Goal: Task Accomplishment & Management: Complete application form

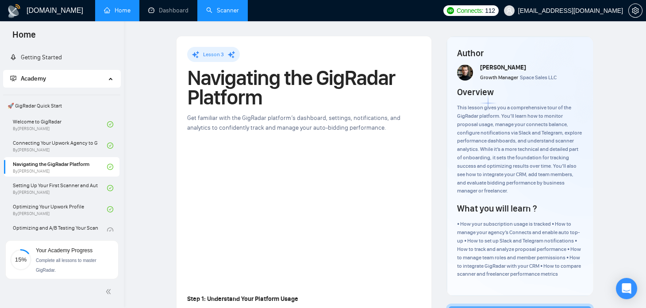
click at [217, 7] on link "Scanner" at bounding box center [222, 11] width 33 height 8
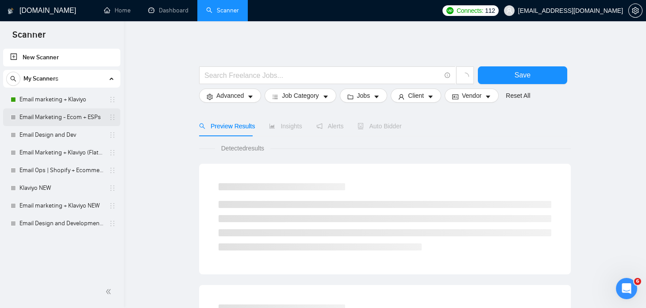
click at [54, 118] on link "Email Marketing - Ecom + ESPs" at bounding box center [61, 117] width 84 height 18
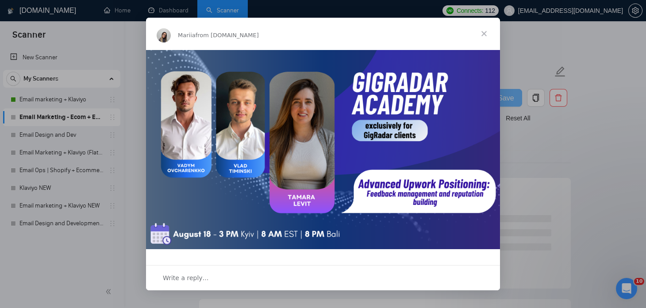
click at [480, 29] on span "Close" at bounding box center [484, 34] width 32 height 32
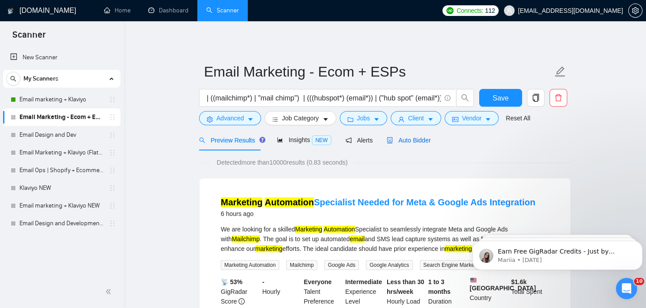
click at [396, 142] on span "Auto Bidder" at bounding box center [409, 140] width 44 height 7
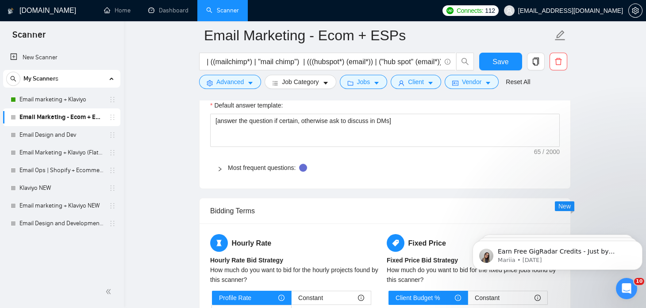
scroll to position [1250, 0]
click at [221, 168] on div at bounding box center [222, 168] width 11 height 10
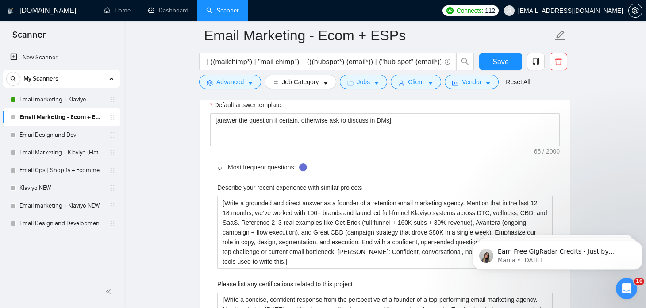
click at [221, 168] on div at bounding box center [222, 168] width 11 height 10
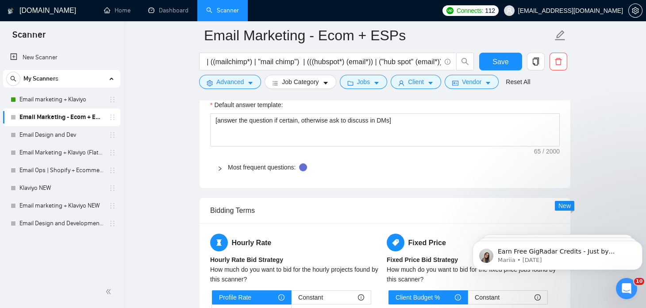
click at [221, 168] on div at bounding box center [222, 168] width 11 height 10
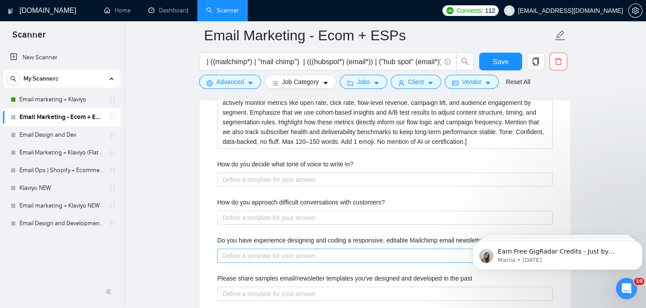
scroll to position [1543, 0]
drag, startPoint x: 357, startPoint y: 161, endPoint x: 287, endPoint y: 159, distance: 70.4
click at [287, 160] on div "How do you decide what tone of voice to write in?" at bounding box center [385, 166] width 336 height 13
drag, startPoint x: 389, startPoint y: 200, endPoint x: 218, endPoint y: 199, distance: 170.9
click at [218, 199] on div "How do you approach difficult conversations with customers?" at bounding box center [385, 204] width 336 height 13
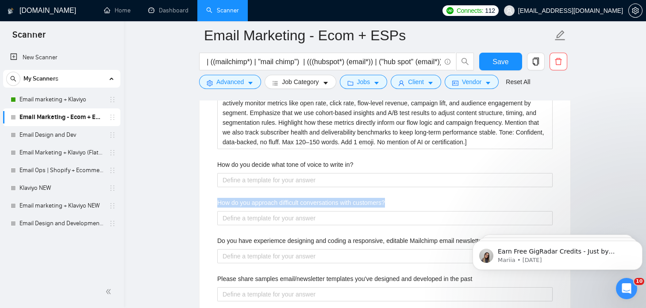
copy label "How do you approach difficult conversations with customers?"
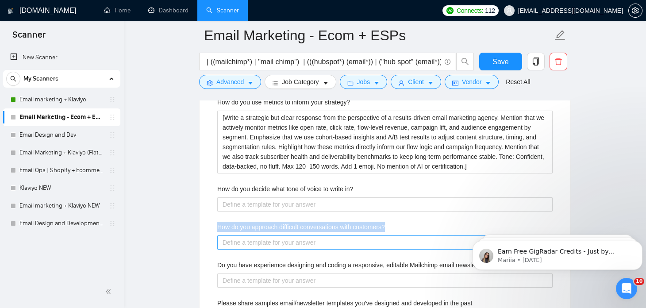
scroll to position [1572, 0]
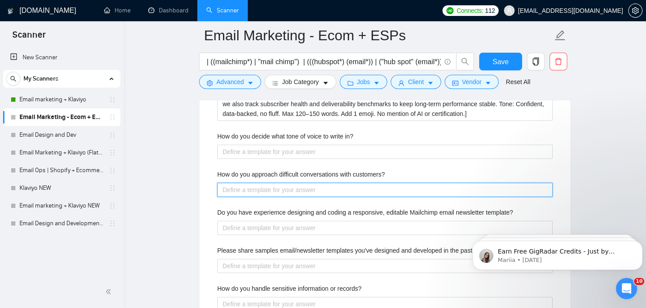
click at [232, 192] on customers\? "How do you approach difficult conversations with customers?" at bounding box center [385, 190] width 336 height 14
paste customers\? "[Write a confident, grounded answer from the perspective of a founder leading a…"
type customers\? "[Write a confident, grounded answer from the perspective of a founder leading a…"
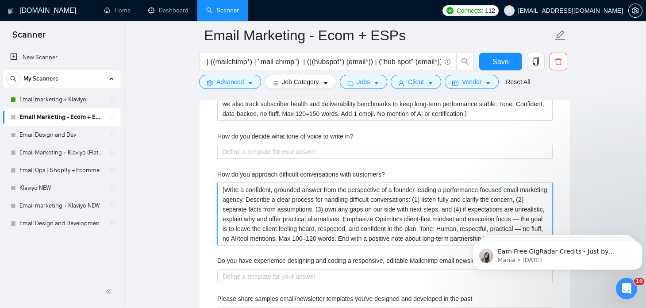
type customers\? "[Write a confident, grounded answer from the perspective of a founder leading a…"
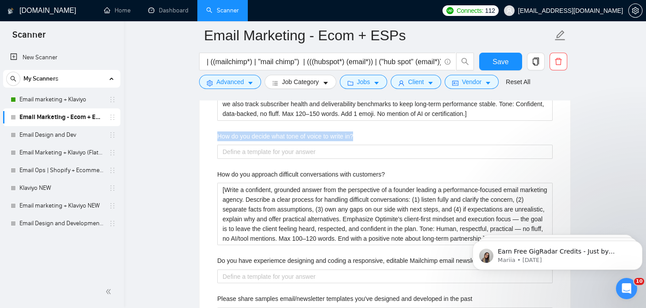
drag, startPoint x: 217, startPoint y: 131, endPoint x: 357, endPoint y: 133, distance: 139.9
click at [357, 133] on div "How do you decide what tone of voice to write in?" at bounding box center [385, 138] width 336 height 13
copy label "How do you decide what tone of voice to write in?"
click at [229, 170] on label "How do you approach difficult conversations with customers?" at bounding box center [301, 175] width 168 height 10
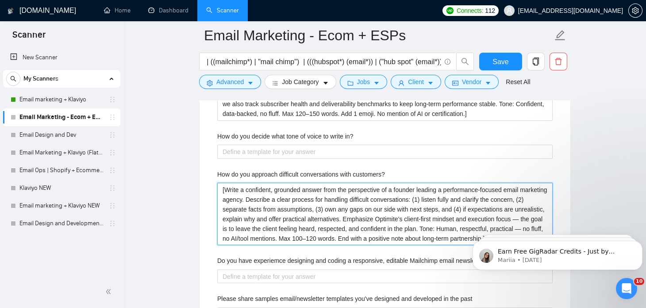
click at [229, 183] on customers\? "[Write a confident, grounded answer from the perspective of a founder leading a…" at bounding box center [385, 214] width 336 height 63
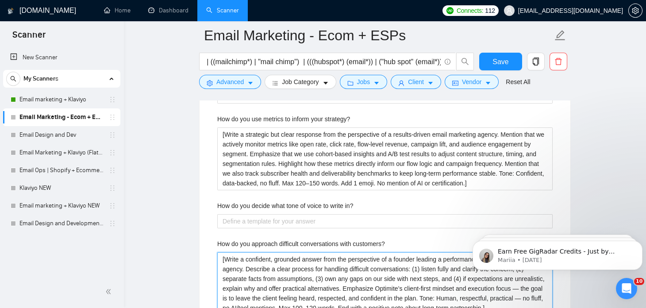
scroll to position [1468, 0]
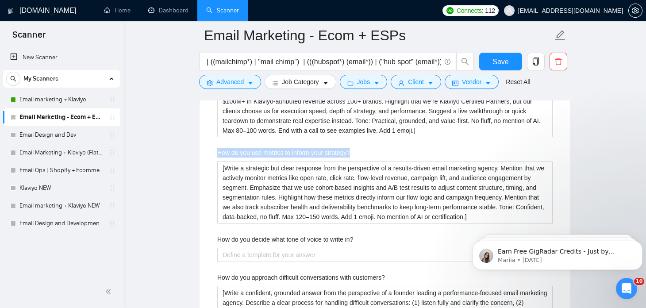
drag, startPoint x: 354, startPoint y: 151, endPoint x: 218, endPoint y: 146, distance: 136.5
click at [218, 148] on div "How do you use metrics to inform your strategy?" at bounding box center [385, 154] width 336 height 13
copy label "How do you use metrics to inform your strategy?"
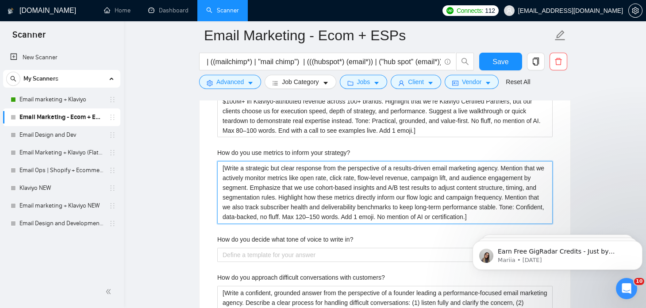
click at [271, 173] on strategy\? "[Write a strategic but clear response from the perspective of a results-driven …" at bounding box center [385, 192] width 336 height 63
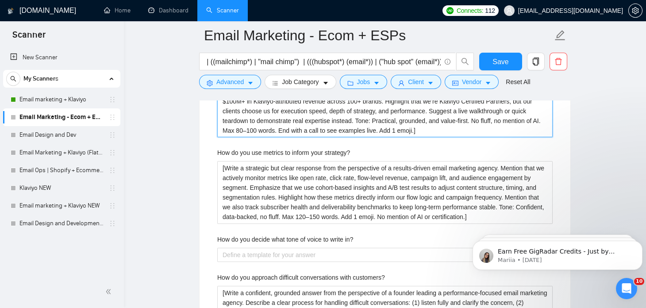
click at [254, 130] on project "[Write a concise, confident response from the perspective of a founder of a top…" at bounding box center [385, 106] width 336 height 63
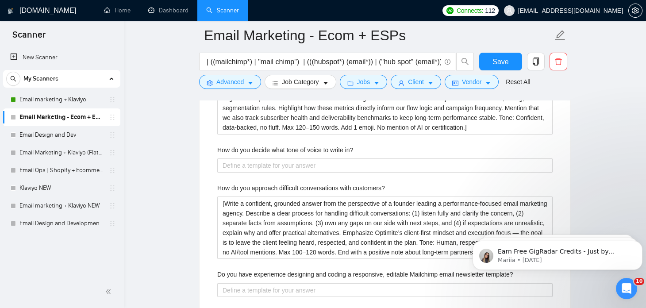
scroll to position [1558, 0]
drag, startPoint x: 356, startPoint y: 143, endPoint x: 219, endPoint y: 147, distance: 136.4
click at [219, 147] on div "How do you decide what tone of voice to write in?" at bounding box center [385, 151] width 336 height 13
copy label "How do you decide what tone of voice to write in?"
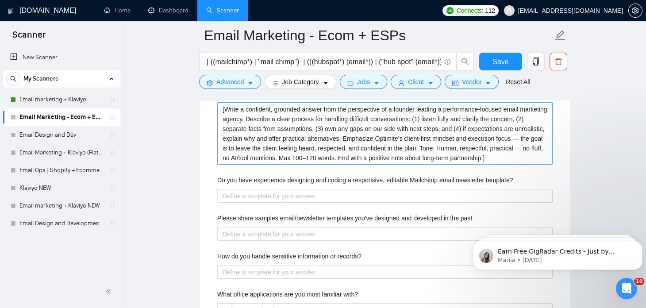
scroll to position [1653, 0]
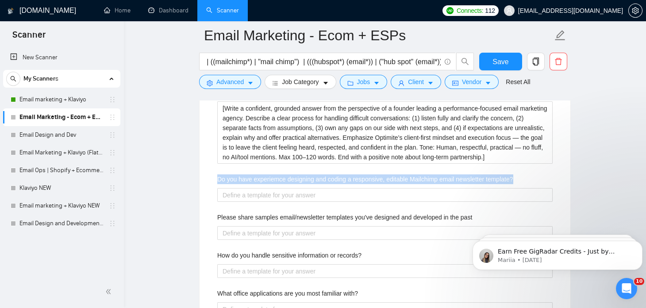
drag, startPoint x: 514, startPoint y: 177, endPoint x: 216, endPoint y: 177, distance: 298.0
click at [216, 177] on div "Describe your recent experience with similar projects [Write a grounded and dir…" at bounding box center [385, 72] width 350 height 595
copy label "Do you have experiemce designing and coding a responsive, editable Mailchimp em…"
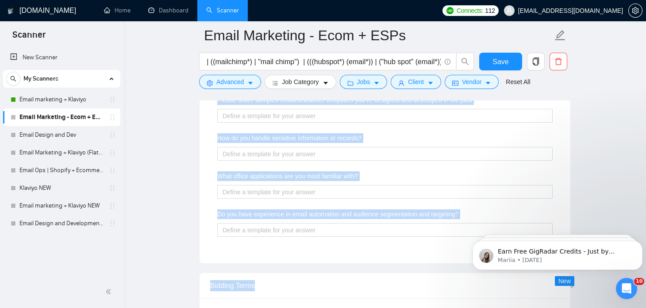
scroll to position [1773, 0]
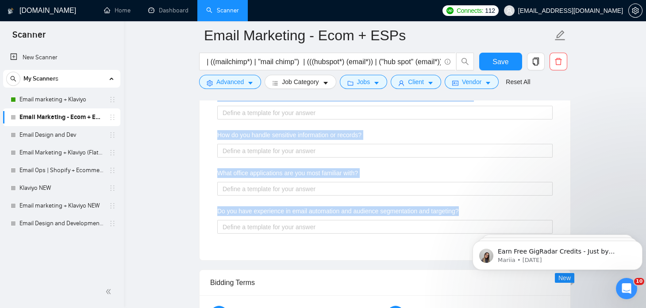
drag, startPoint x: 218, startPoint y: 158, endPoint x: 462, endPoint y: 209, distance: 249.4
copy div "Please share samples email/newsletter templates you've designed and developed i…"
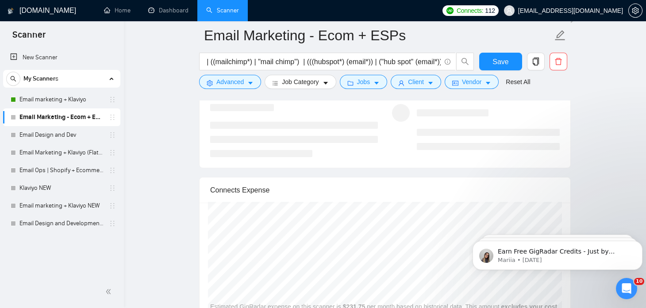
scroll to position [2324, 0]
click at [480, 62] on button "Save" at bounding box center [501, 62] width 43 height 18
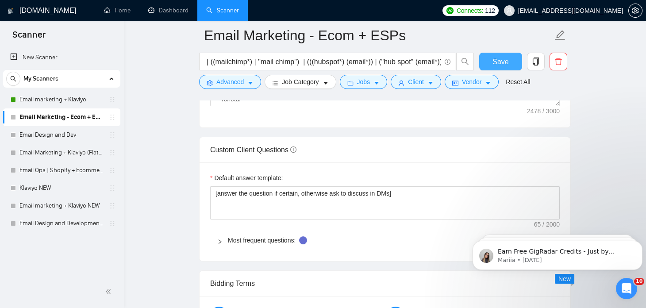
scroll to position [1192, 0]
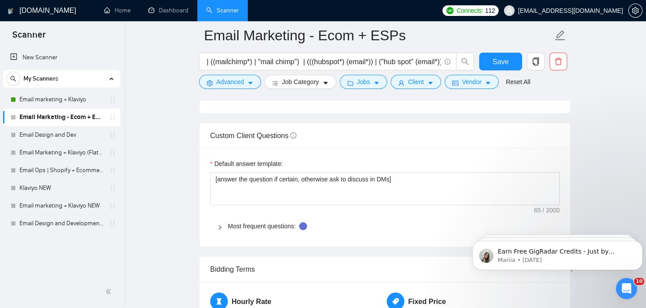
click at [220, 225] on icon "right" at bounding box center [220, 227] width 3 height 4
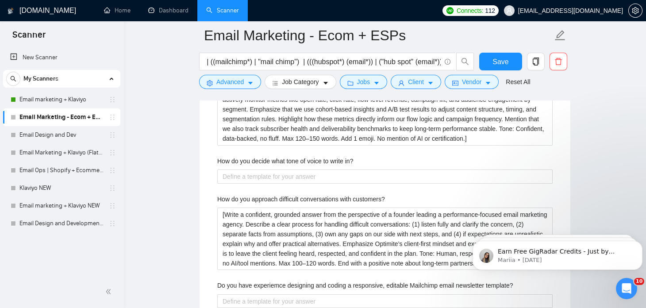
scroll to position [1547, 0]
click at [274, 203] on div "How do you approach difficult conversations with customers?" at bounding box center [385, 200] width 336 height 13
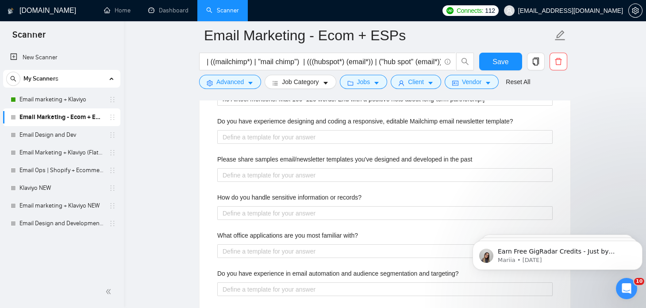
scroll to position [1710, 0]
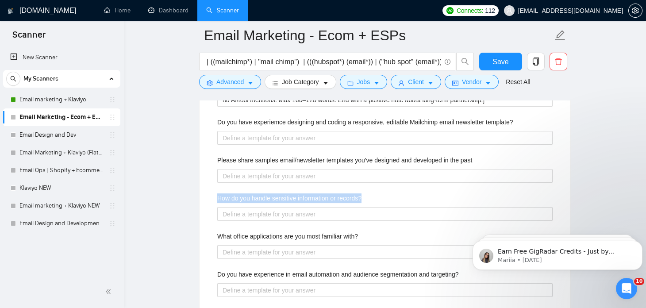
drag, startPoint x: 364, startPoint y: 194, endPoint x: 219, endPoint y: 193, distance: 144.4
click at [219, 194] on div "How do you handle sensitive information or records?" at bounding box center [385, 200] width 336 height 13
copy label "How do you handle sensitive information or records?"
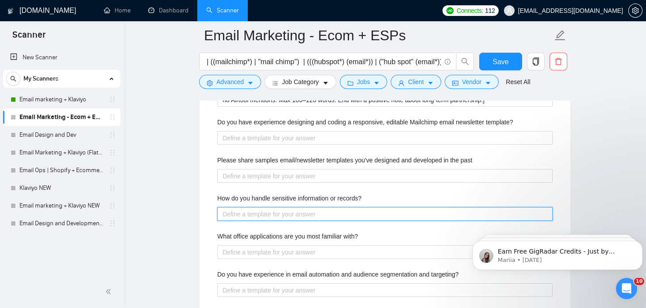
click at [237, 210] on records\? "How do you handle sensitive information or records?" at bounding box center [385, 214] width 336 height 14
paste records\? "[Write a confident, professional answer from the perspective of a founder of an…"
type records\? "[Write a confident, professional answer from the perspective of a founder of an…"
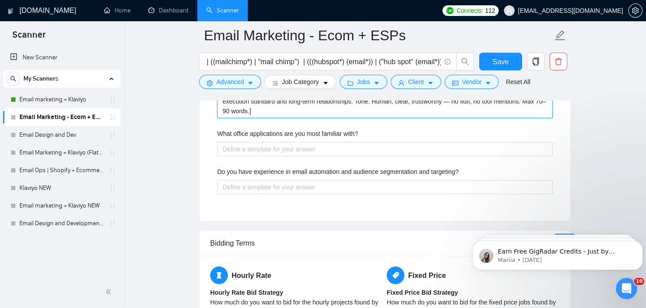
scroll to position [1852, 0]
type records\? "[Write a confident, professional answer from the perspective of a founder of an…"
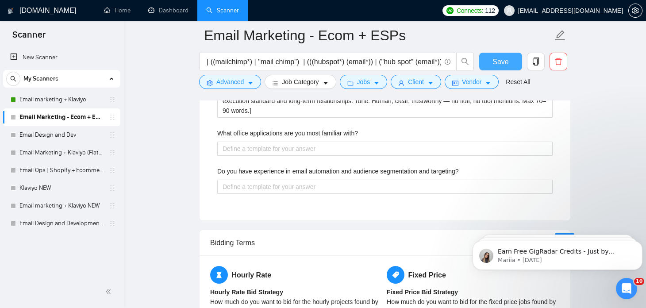
click at [491, 60] on button "Save" at bounding box center [501, 62] width 43 height 18
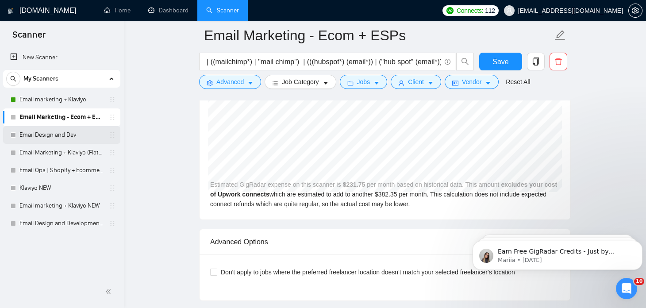
click at [62, 135] on link "Email Design and Dev" at bounding box center [61, 135] width 84 height 18
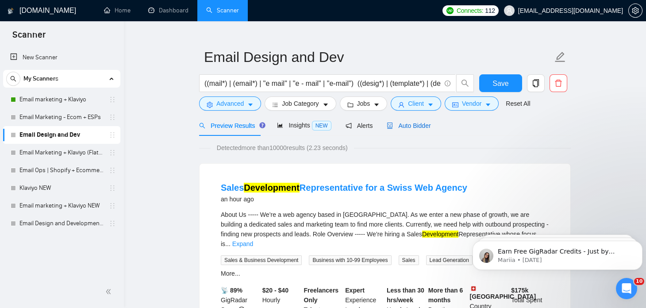
click at [403, 124] on span "Auto Bidder" at bounding box center [409, 125] width 44 height 7
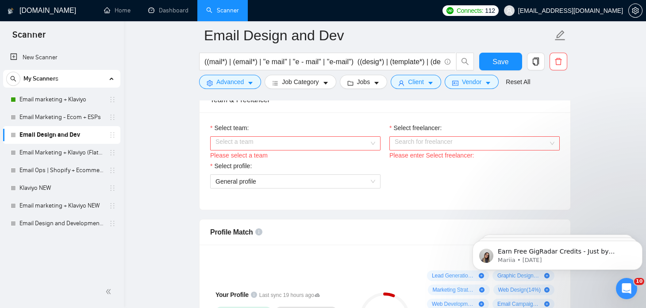
scroll to position [490, 0]
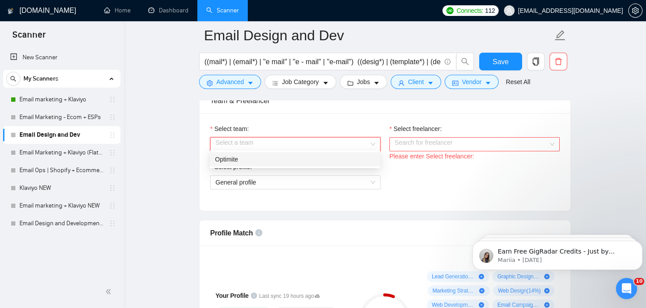
click at [281, 141] on input "Select team:" at bounding box center [293, 144] width 154 height 13
click at [275, 159] on div "Optimite" at bounding box center [295, 160] width 160 height 10
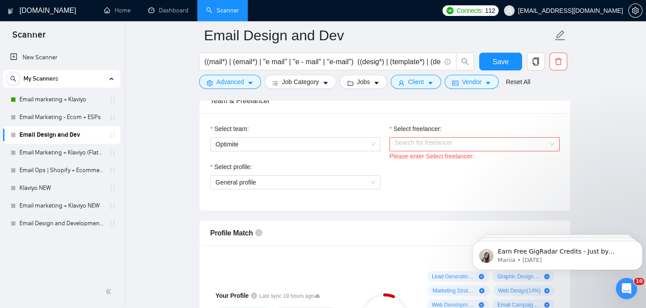
click at [418, 133] on div "Select freelancer:" at bounding box center [475, 130] width 170 height 13
drag, startPoint x: 418, startPoint y: 133, endPoint x: 408, endPoint y: 141, distance: 12.7
click at [408, 141] on div "Select freelancer: Search for freelancer Please enter Select freelancer:" at bounding box center [475, 143] width 170 height 38
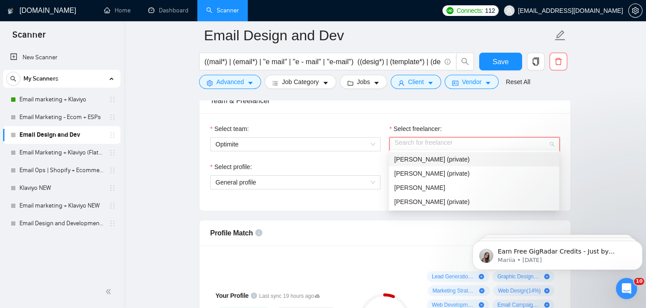
click at [408, 141] on input "Select freelancer:" at bounding box center [472, 144] width 154 height 13
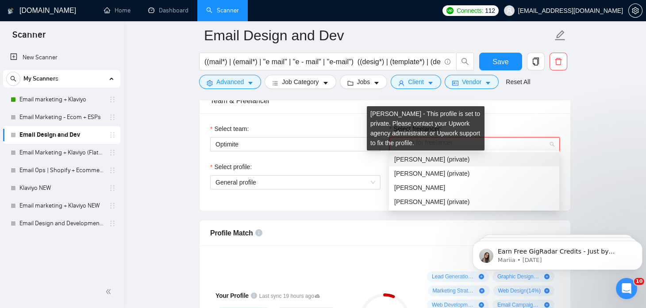
click at [407, 159] on span "[PERSON_NAME] (private)" at bounding box center [432, 159] width 75 height 7
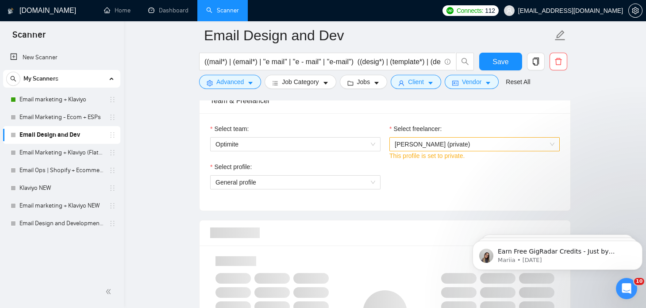
click at [317, 187] on div "Select profile: General profile" at bounding box center [295, 181] width 179 height 38
click at [332, 183] on span "General profile" at bounding box center [296, 182] width 160 height 13
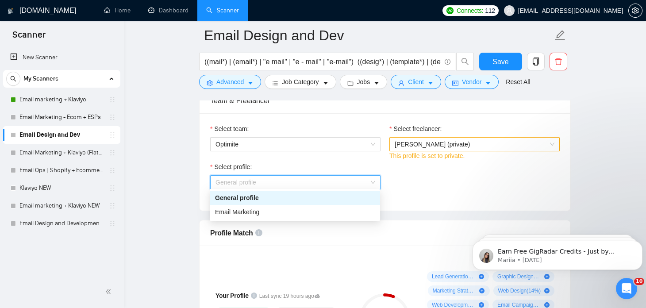
click at [322, 197] on div "General profile" at bounding box center [295, 198] width 160 height 10
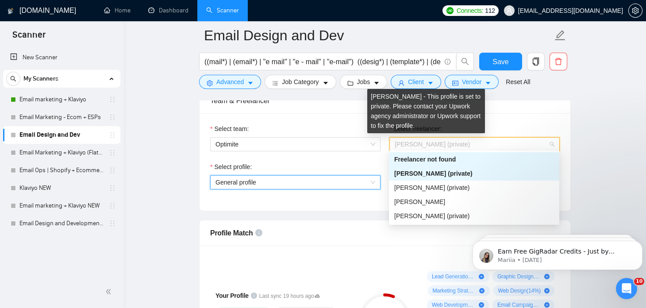
click at [425, 141] on span "[PERSON_NAME] (private)" at bounding box center [432, 144] width 75 height 7
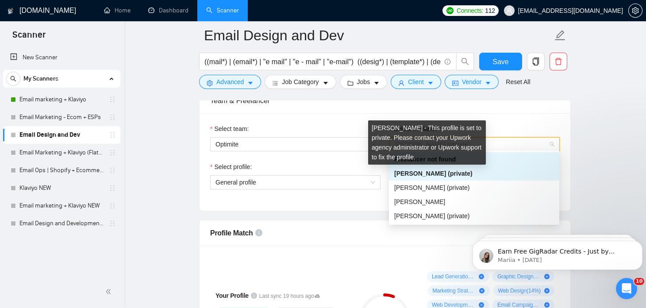
click at [450, 172] on span "[PERSON_NAME] (private)" at bounding box center [434, 173] width 78 height 7
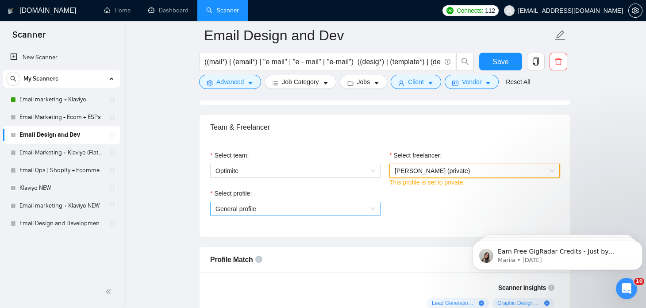
scroll to position [463, 0]
click at [339, 211] on span "General profile" at bounding box center [296, 208] width 160 height 13
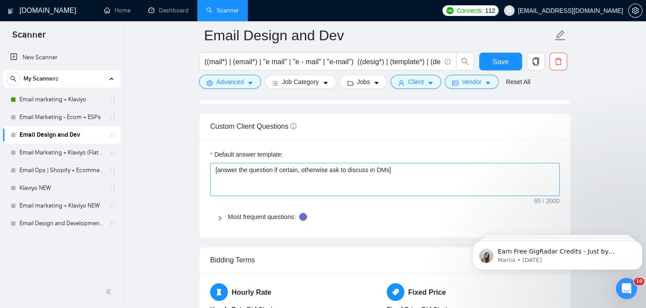
scroll to position [1236, 0]
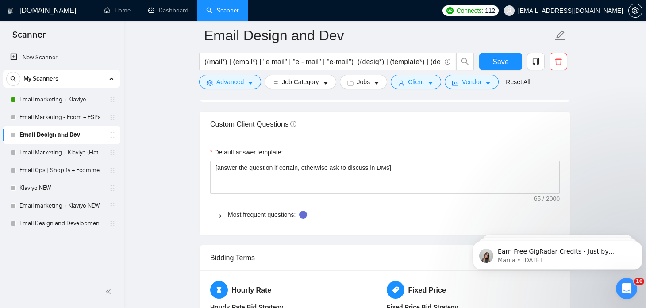
click at [223, 210] on div at bounding box center [222, 215] width 11 height 10
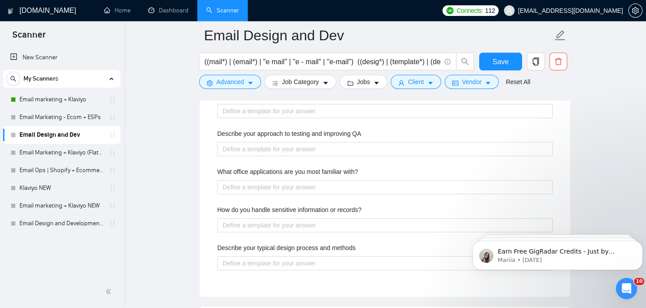
scroll to position [1571, 0]
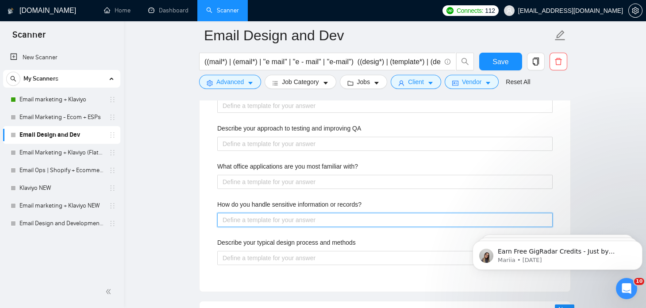
click at [262, 215] on records\? "How do you handle sensitive information or records?" at bounding box center [385, 220] width 336 height 14
paste records\? "[Write a confident, professional answer from the perspective of a founder of an…"
type records\? "[Write a confident, professional answer from the perspective of a founder of an…"
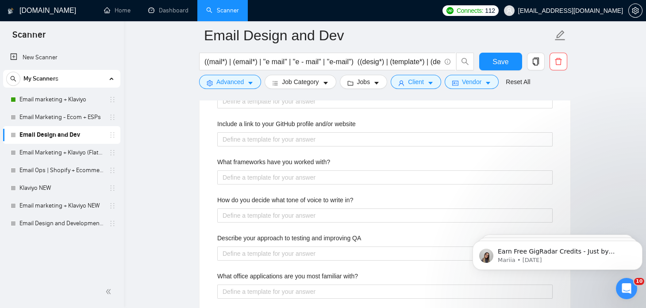
scroll to position [1459, 0]
type records\? "[Write a confident, professional answer from the perspective of a founder of an…"
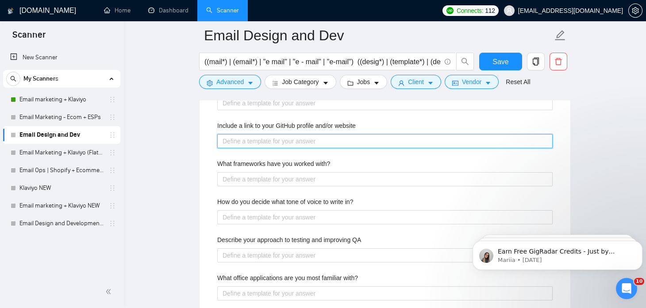
click at [246, 139] on website "Include a link to your GitHub profile and/or website" at bounding box center [385, 141] width 336 height 14
paste website "[Write a short, confident response from the perspective of a founder of an emai…"
type website "[Write a short, confident response from the perspective of a founder of an emai…"
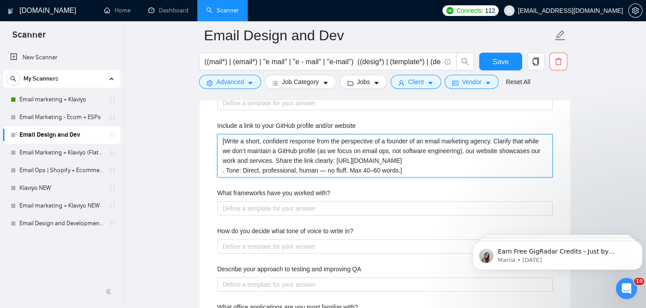
drag, startPoint x: 317, startPoint y: 147, endPoint x: 461, endPoint y: 146, distance: 144.4
click at [461, 146] on website "[Write a short, confident response from the perspective of a founder of an emai…" at bounding box center [385, 155] width 336 height 43
type website "[Write a short, confident response from the perspective of a founder of an emai…"
click at [271, 156] on website "[Write a short, confident response from the perspective of a founder of an emai…" at bounding box center [385, 155] width 336 height 43
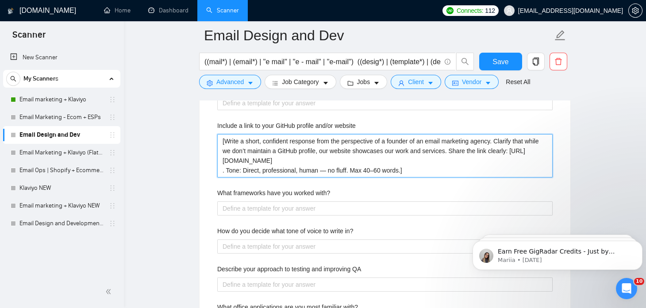
type website "[Write a short, confident response from the perspective of a founder of an emai…"
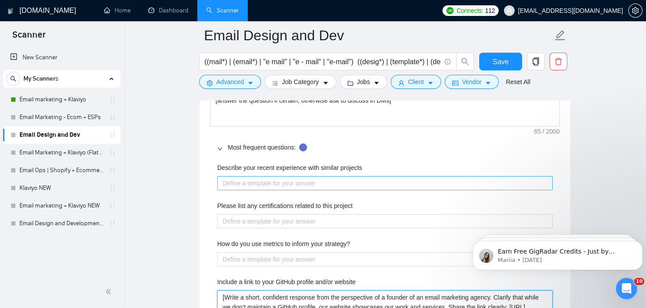
scroll to position [1303, 0]
type website "[Write a short, confident response from the perspective of a founder of an emai…"
click at [236, 179] on projects "Describe your recent experience with similar projects" at bounding box center [385, 184] width 336 height 14
paste projects "[Write a grounded and direct answer as a founder of a retention email marketing…"
type projects "[Write a grounded and direct answer as a founder of a retention email marketing…"
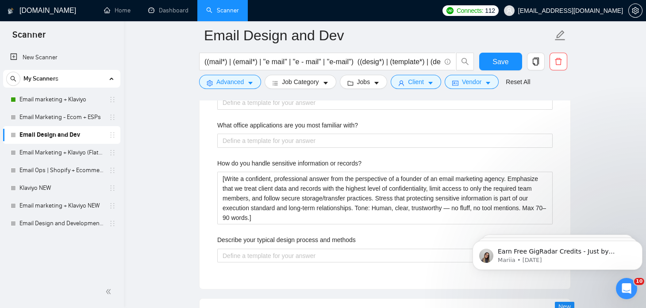
scroll to position [1643, 0]
click at [482, 56] on button "Save" at bounding box center [501, 62] width 43 height 18
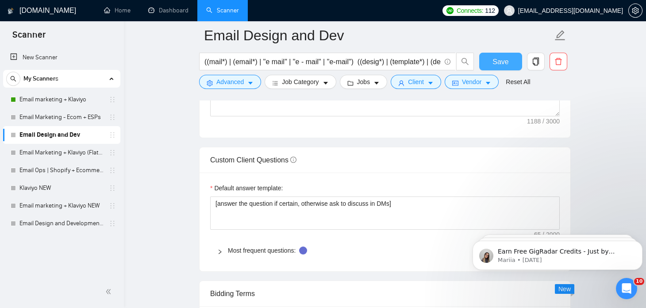
scroll to position [1199, 0]
click at [221, 251] on icon "right" at bounding box center [219, 253] width 5 height 5
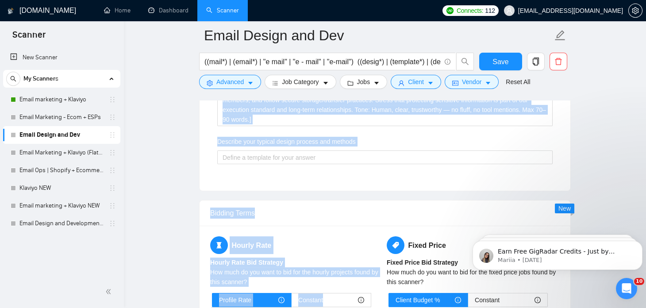
scroll to position [1804, 0]
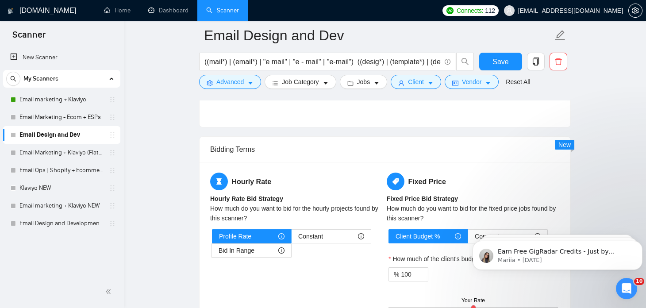
drag, startPoint x: 215, startPoint y: 136, endPoint x: 328, endPoint y: 108, distance: 116.4
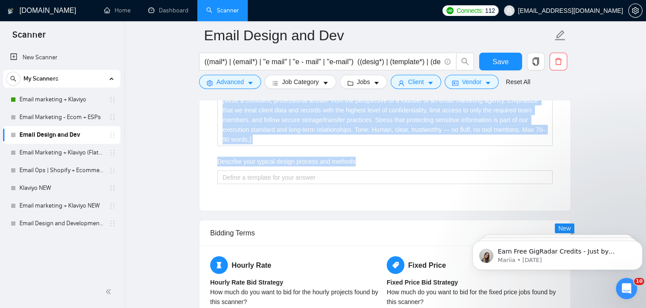
scroll to position [1704, 0]
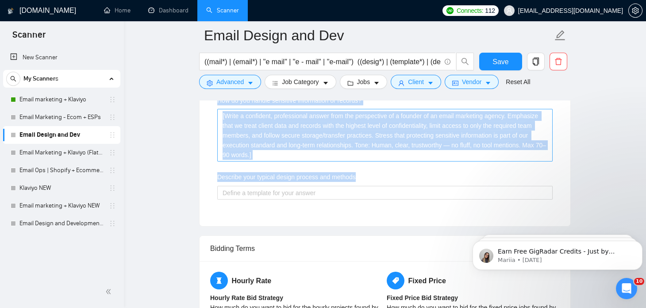
copy div "Describe your recent experience with similar projects Please list any certifica…"
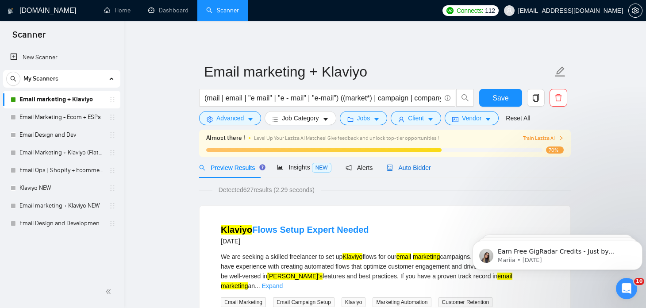
click at [399, 169] on span "Auto Bidder" at bounding box center [409, 167] width 44 height 7
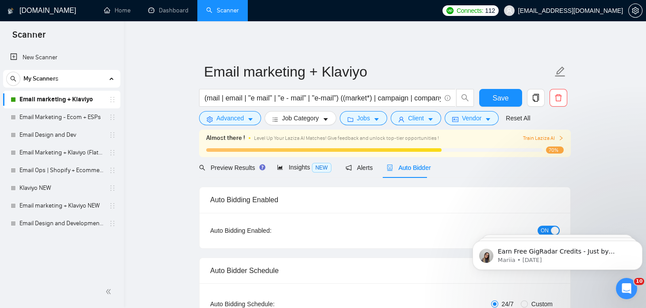
checkbox input "true"
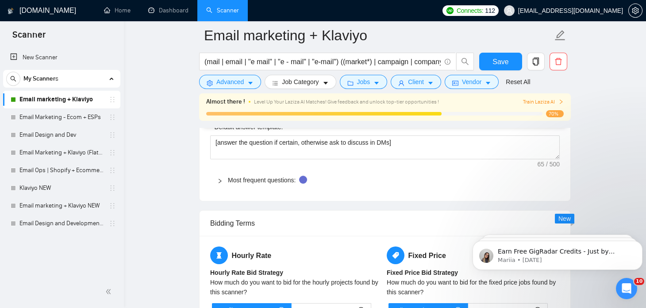
scroll to position [1208, 0]
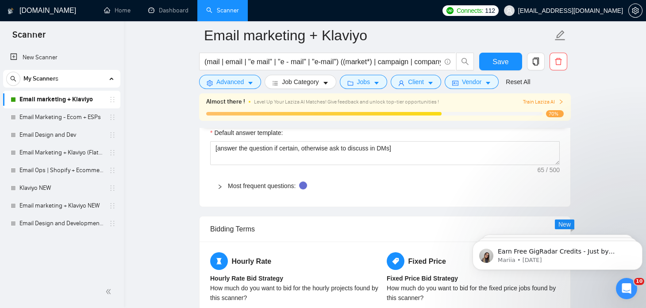
click at [220, 185] on icon "right" at bounding box center [219, 186] width 5 height 5
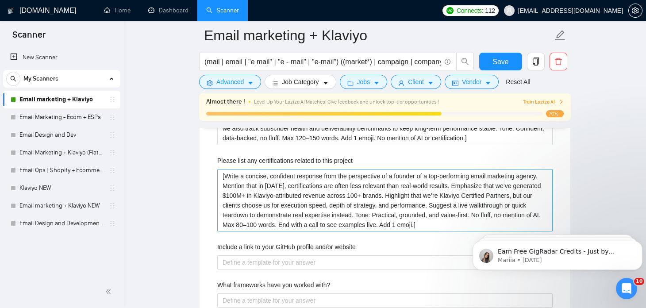
scroll to position [1441, 0]
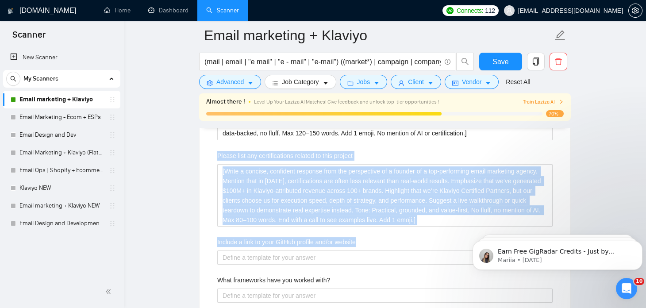
drag, startPoint x: 216, startPoint y: 151, endPoint x: 430, endPoint y: 238, distance: 230.7
copy div "Please list any certifications related to this project [Write a concise, confid…"
click at [276, 192] on project "[Write a concise, confident response from the perspective of a founder of a top…" at bounding box center [385, 195] width 336 height 63
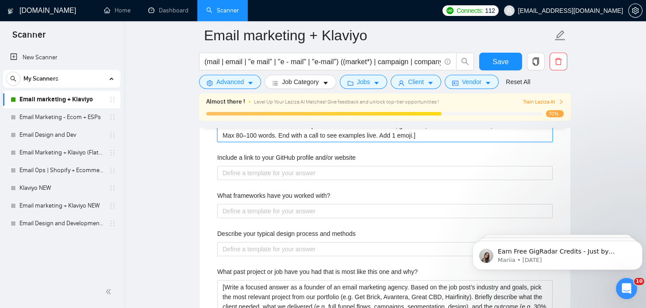
scroll to position [1527, 0]
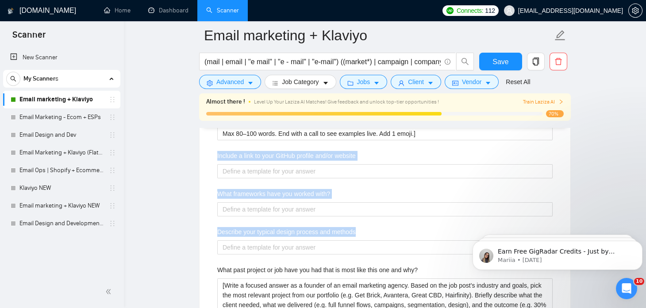
drag, startPoint x: 216, startPoint y: 149, endPoint x: 356, endPoint y: 228, distance: 161.0
click at [356, 228] on div "Describe your recent experience with similar projects [Write a grounded and dir…" at bounding box center [385, 294] width 350 height 836
copy div "Include a link to your GitHub profile and/or website What frameworks have you w…"
click at [292, 165] on website "Include a link to your GitHub profile and/or website" at bounding box center [385, 171] width 336 height 14
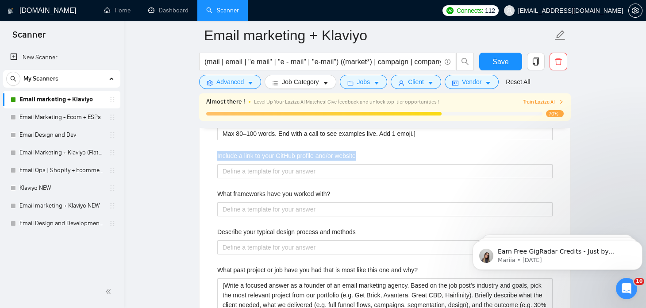
drag, startPoint x: 363, startPoint y: 152, endPoint x: 217, endPoint y: 154, distance: 146.6
click at [217, 154] on div "Describe your recent experience with similar projects [Write a grounded and dir…" at bounding box center [385, 294] width 350 height 836
copy label "Include a link to your GitHub profile and/or website"
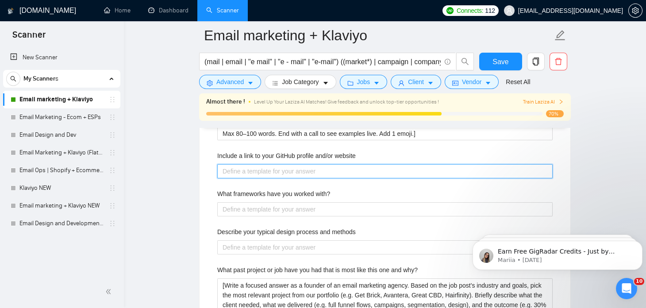
click at [251, 171] on website "Include a link to your GitHub profile and/or website" at bounding box center [385, 171] width 336 height 14
paste website "[Write a short, confident response from the perspective of a founder of an emai…"
type website "[Write a short, confident response from the perspective of a founder of an emai…"
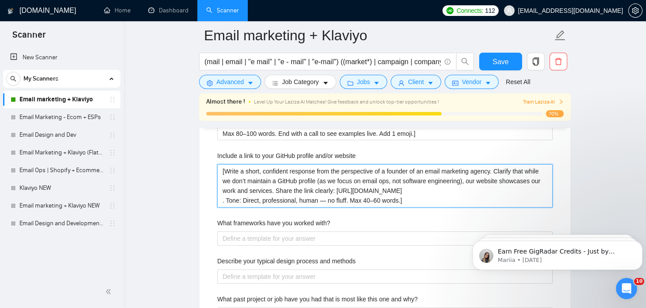
click at [381, 187] on website "[Write a short, confident response from the perspective of a founder of an emai…" at bounding box center [385, 185] width 336 height 43
type website "[Write a short, confident response from the perspective of a founder of an emai…"
drag, startPoint x: 382, startPoint y: 187, endPoint x: 334, endPoint y: 187, distance: 48.3
click at [334, 187] on website "[Write a short, confident response from the perspective of a founder of an emai…" at bounding box center [385, 185] width 336 height 43
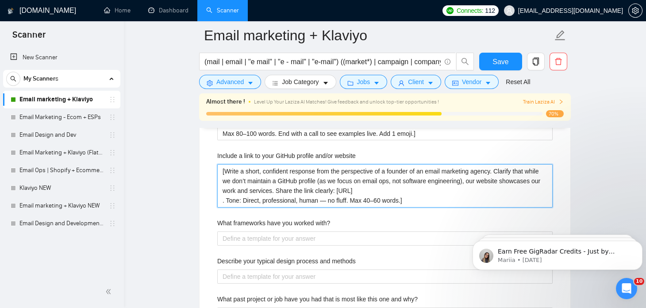
type website "[Write a short, confident response from the perspective of a founder of an emai…"
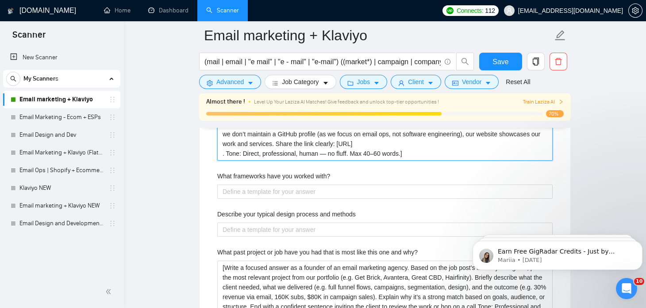
scroll to position [1575, 0]
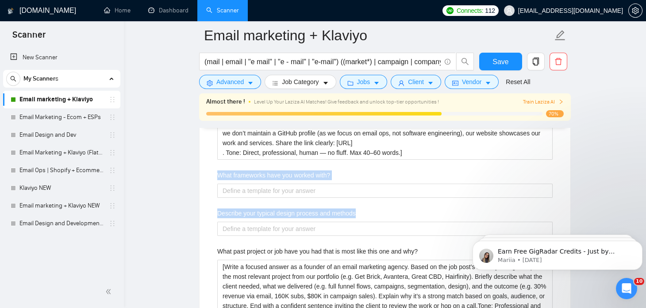
drag, startPoint x: 217, startPoint y: 169, endPoint x: 356, endPoint y: 206, distance: 144.4
click at [356, 206] on div "Describe your recent experience with similar projects [Write a grounded and dir…" at bounding box center [385, 261] width 350 height 865
copy div "What frameworks have you worked with? Describe your typical design process and …"
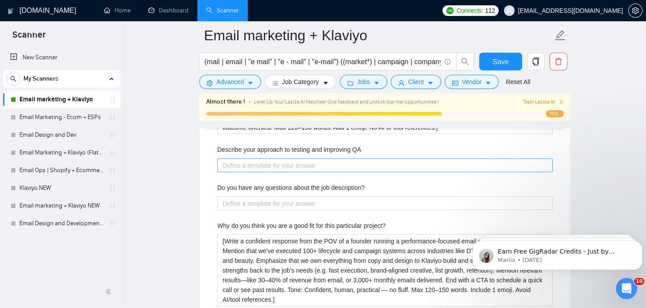
scroll to position [1763, 0]
drag, startPoint x: 368, startPoint y: 186, endPoint x: 217, endPoint y: 182, distance: 151.0
click at [217, 182] on div "Describe your recent experience with similar projects [Write a grounded and dir…" at bounding box center [385, 72] width 350 height 865
copy label "Do you have any questions about the job description?"
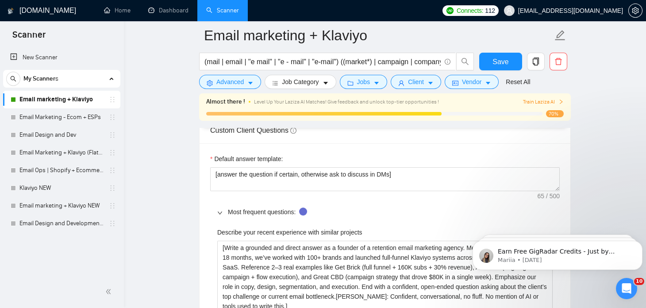
scroll to position [1181, 0]
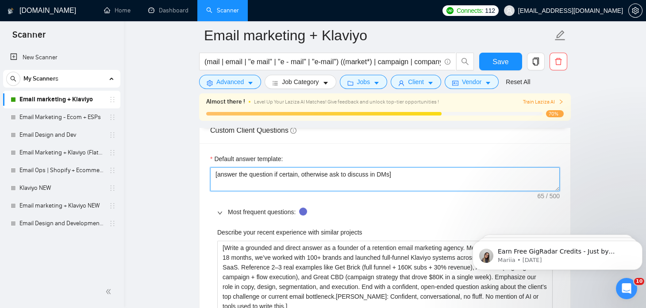
click at [398, 172] on textarea "[answer the question if certain, otherwise ask to discuss in DMs]" at bounding box center [385, 179] width 350 height 24
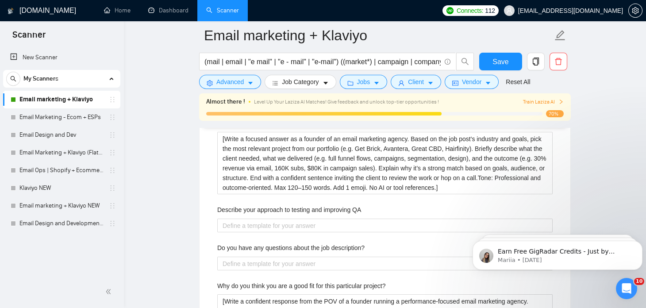
scroll to position [1703, 0]
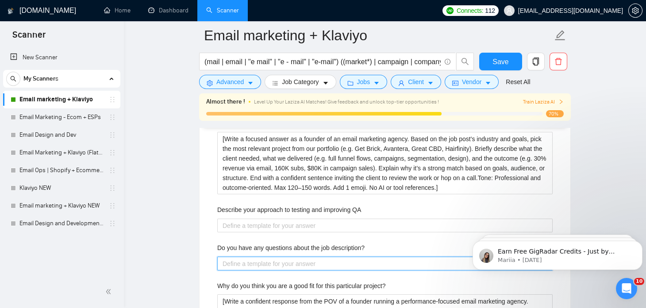
click at [233, 257] on description\? "Do you have any questions about the job description?" at bounding box center [385, 264] width 336 height 14
paste description\? "[Write a concise, professional response from the perspective of a founder of an…"
type description\? "[Write a concise, professional response from the perspective of a founder of an…"
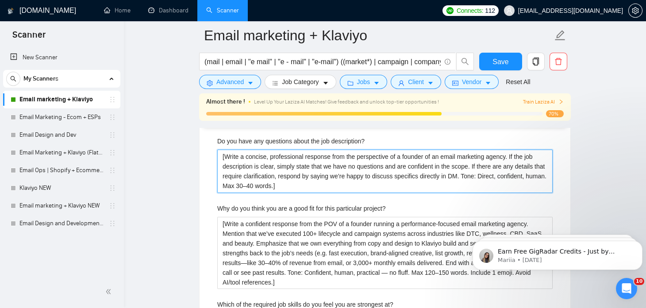
scroll to position [1810, 0]
type description\? "[Write a concise, professional response from the perspective of a founder of an…"
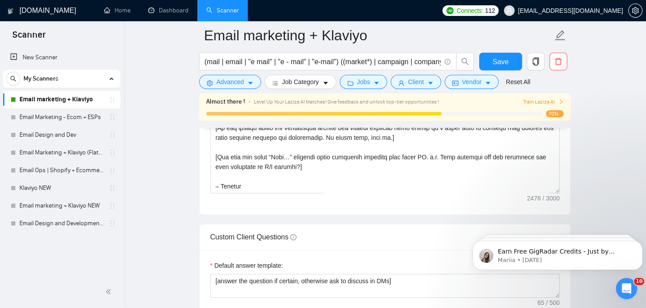
scroll to position [1023, 0]
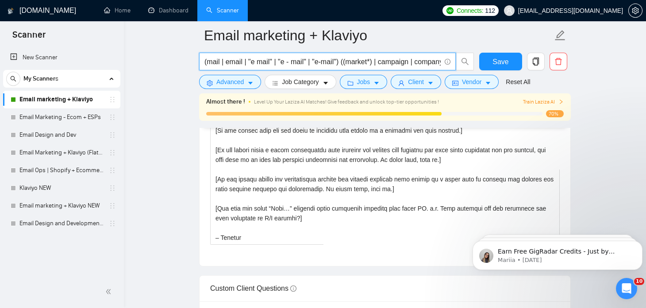
click at [285, 65] on input "(mail | email | "e mail" | "e - mail" | "e-mail") ((market*) | campaign | compa…" at bounding box center [323, 61] width 236 height 11
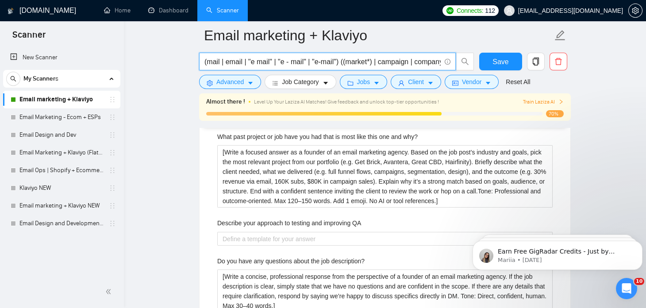
scroll to position [1690, 0]
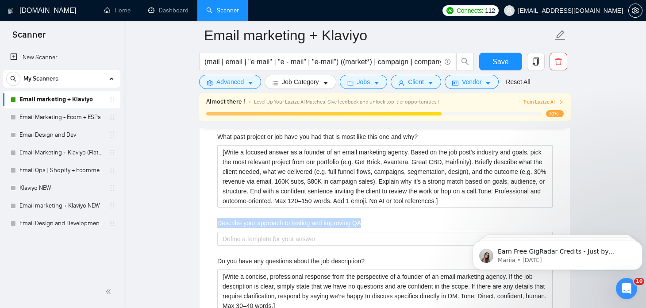
drag, startPoint x: 365, startPoint y: 217, endPoint x: 218, endPoint y: 222, distance: 147.1
click at [218, 222] on div "Describe your approach to testing and improving QA" at bounding box center [385, 224] width 336 height 13
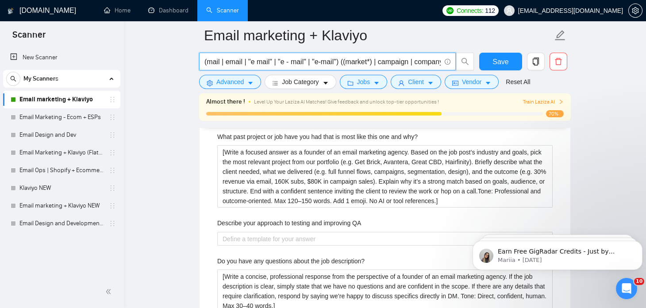
click at [279, 60] on input "(mail | email | "e mail" | "e - mail" | "e-mail") ((market*) | campaign | compa…" at bounding box center [323, 61] width 236 height 11
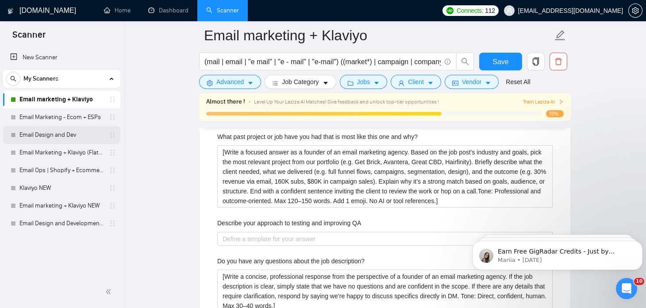
click at [52, 137] on link "Email Design and Dev" at bounding box center [61, 135] width 84 height 18
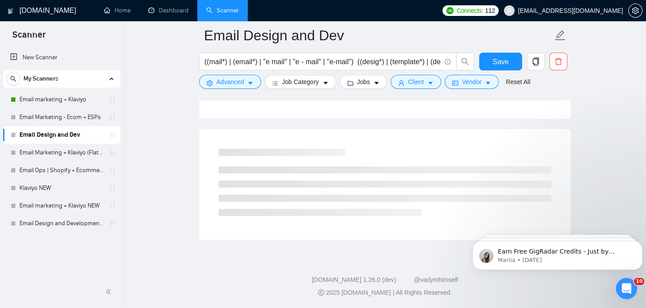
scroll to position [540, 0]
click at [59, 101] on link "Email marketing + Klaviyo" at bounding box center [61, 100] width 84 height 18
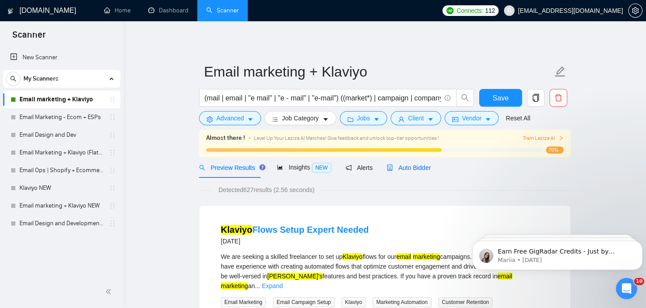
click at [390, 168] on span "Auto Bidder" at bounding box center [409, 167] width 44 height 7
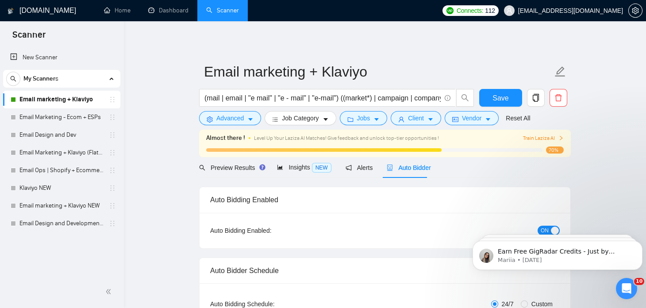
checkbox input "true"
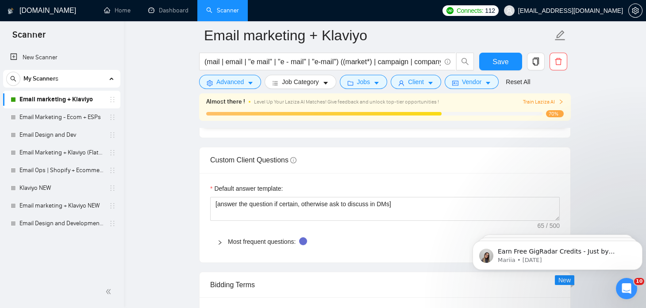
scroll to position [1150, 0]
click at [220, 243] on div at bounding box center [222, 243] width 11 height 10
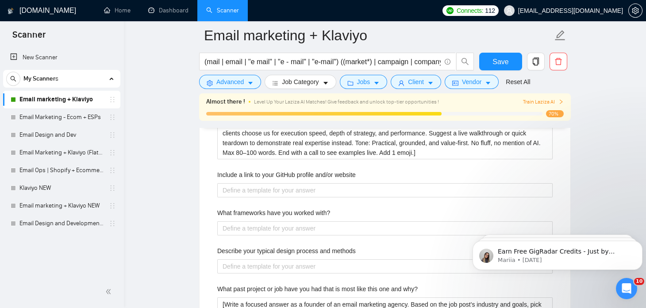
scroll to position [1524, 0]
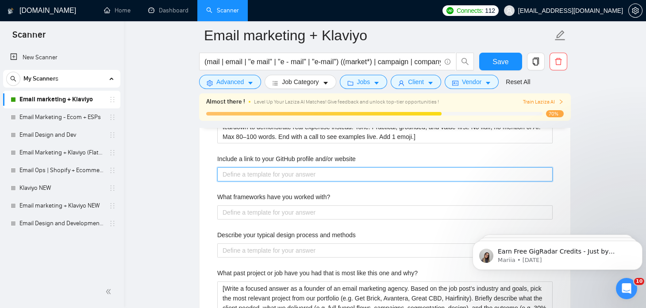
click at [264, 174] on website "Include a link to your GitHub profile and/or website" at bounding box center [385, 174] width 336 height 14
paste website "[Write a short, confident response from the perspective of a founder of an emai…"
type website "[Write a short, confident response from the perspective of a founder of an emai…"
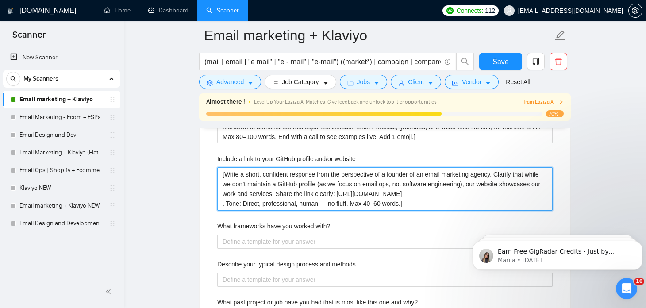
click at [381, 192] on website "[Write a short, confident response from the perspective of a founder of an emai…" at bounding box center [385, 188] width 336 height 43
type website "[Write a short, confident response from the perspective of a founder of an emai…"
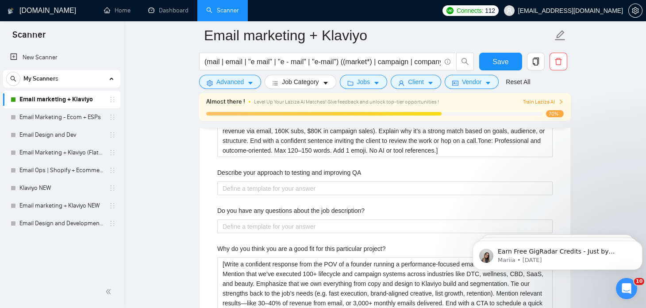
scroll to position [1741, 0]
type website "[Write a short, confident response from the perspective of a founder of an emai…"
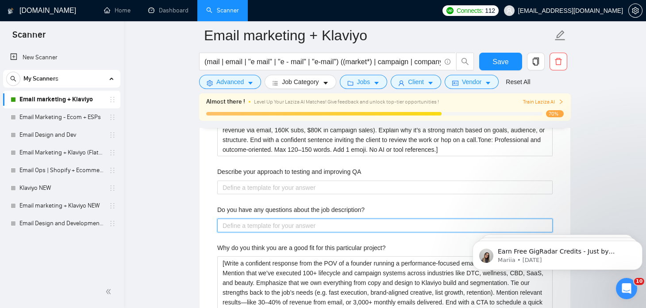
click at [258, 219] on description\? "Do you have any questions about the job description?" at bounding box center [385, 226] width 336 height 14
paste description\? "[Write a concise, professional response from the perspective of a founder of an…"
type description\? "[Write a concise, professional response from the perspective of a founder of an…"
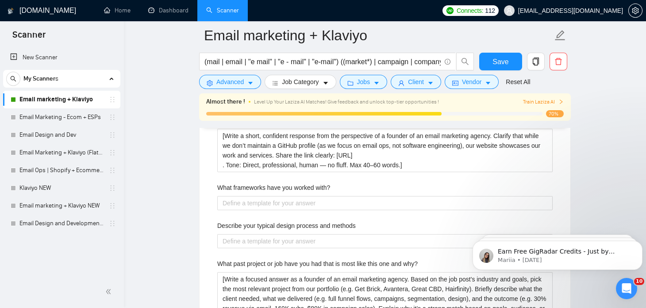
scroll to position [1560, 0]
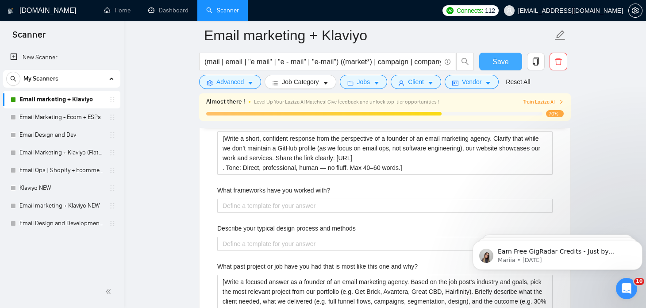
type description\? "[Write a concise, professional response from the perspective of a founder of an…"
click at [490, 64] on button "Save" at bounding box center [501, 62] width 43 height 18
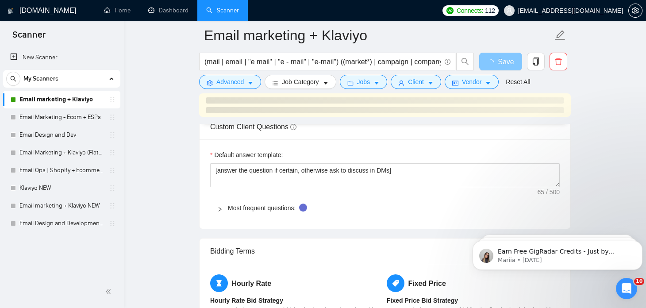
scroll to position [1182, 0]
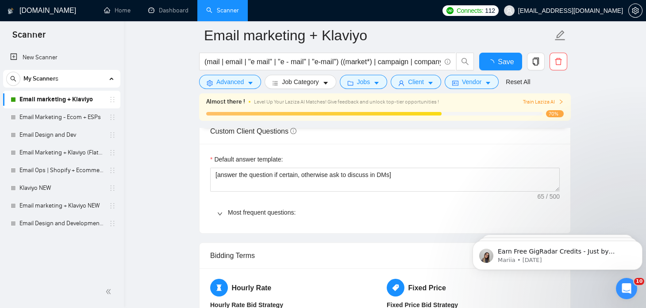
checkbox input "true"
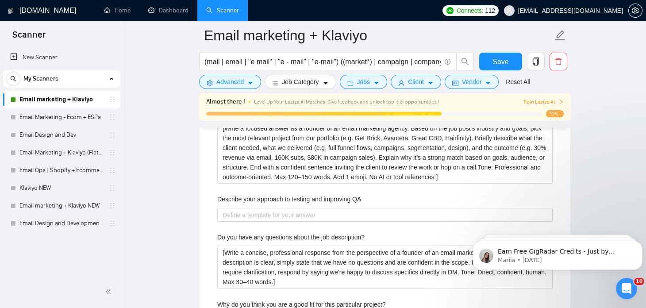
scroll to position [1715, 0]
click at [62, 133] on link "Email Design and Dev" at bounding box center [61, 135] width 84 height 18
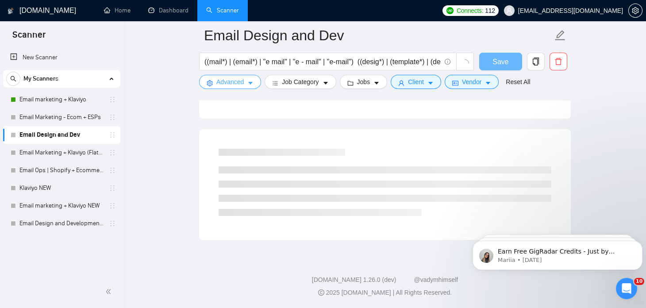
scroll to position [540, 0]
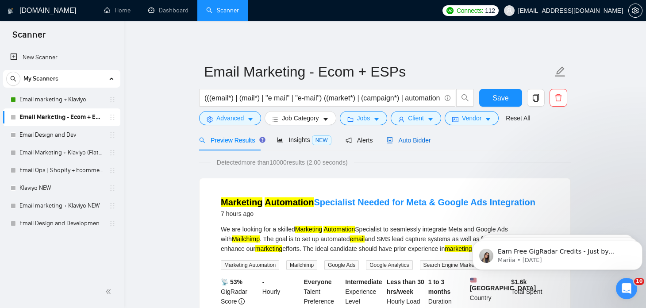
click at [393, 141] on span "Auto Bidder" at bounding box center [409, 140] width 44 height 7
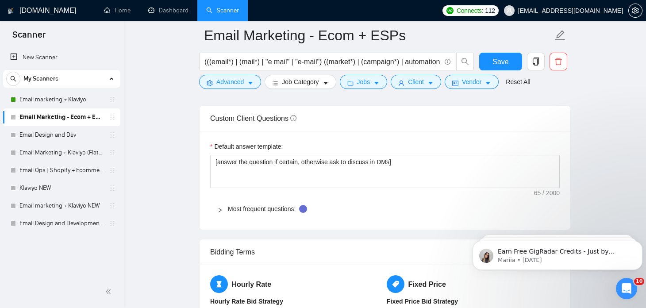
scroll to position [1210, 0]
click at [278, 210] on div "Most frequent questions:" at bounding box center [385, 207] width 350 height 20
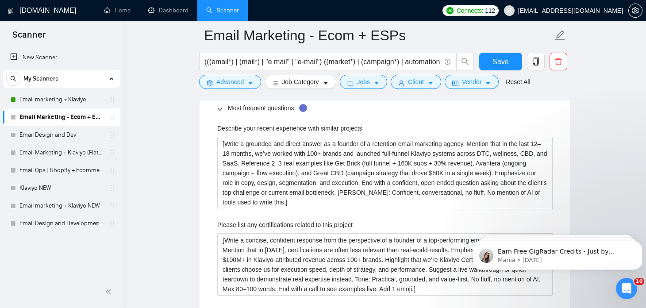
scroll to position [1308, 0]
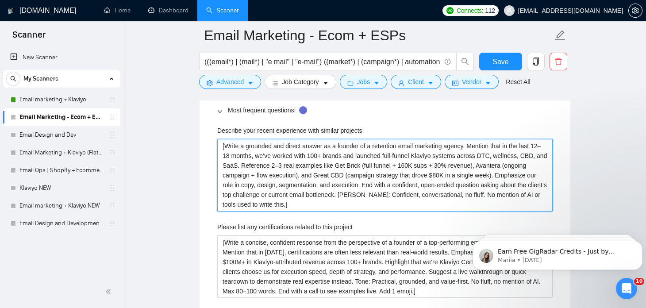
click at [244, 193] on projects "[Write a grounded and direct answer as a founder of a retention email marketing…" at bounding box center [385, 175] width 336 height 73
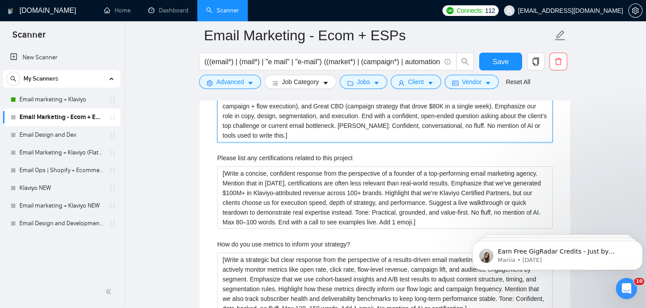
scroll to position [1378, 0]
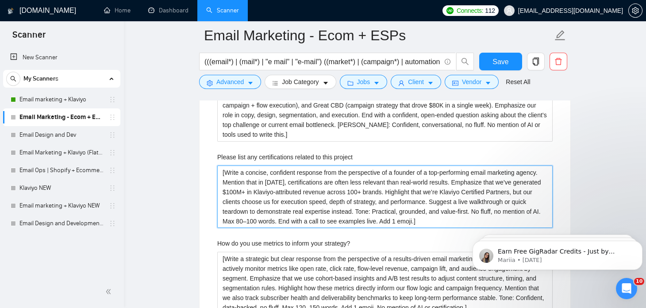
click at [339, 182] on project "[Write a concise, confident response from the perspective of a founder of a top…" at bounding box center [385, 197] width 336 height 63
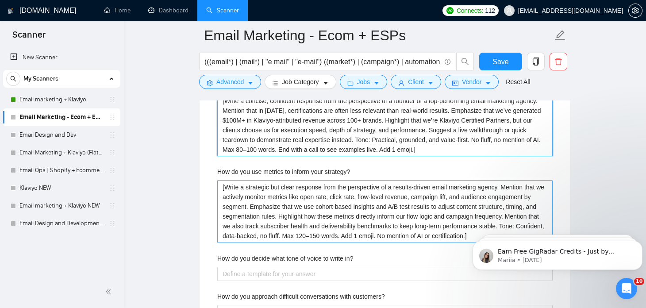
scroll to position [1449, 0]
click at [277, 208] on strategy\? "[Write a strategic but clear response from the perspective of a results-driven …" at bounding box center [385, 211] width 336 height 63
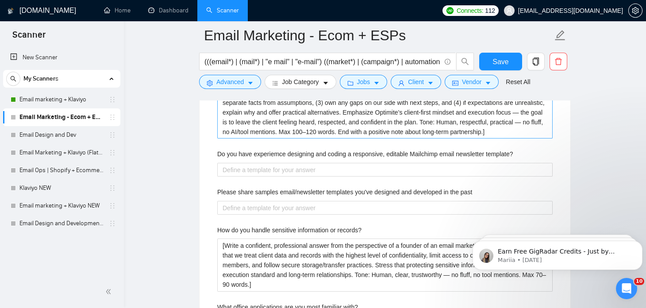
scroll to position [1679, 0]
click at [270, 112] on customers\? "[Write a confident, grounded answer from the perspective of a founder leading a…" at bounding box center [385, 106] width 336 height 63
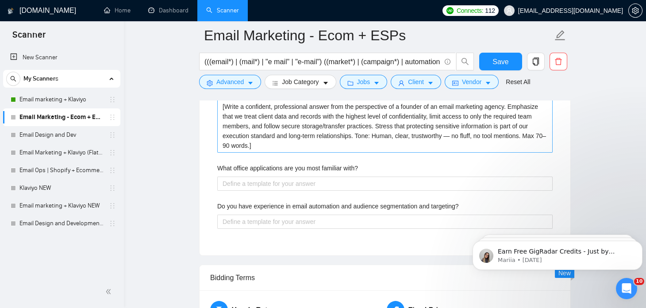
scroll to position [1820, 0]
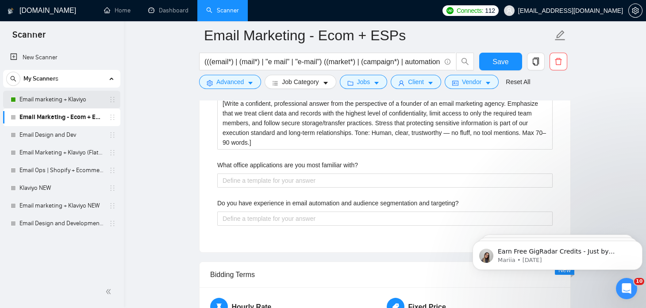
click at [79, 101] on link "Email marketing + Klaviyo" at bounding box center [61, 100] width 84 height 18
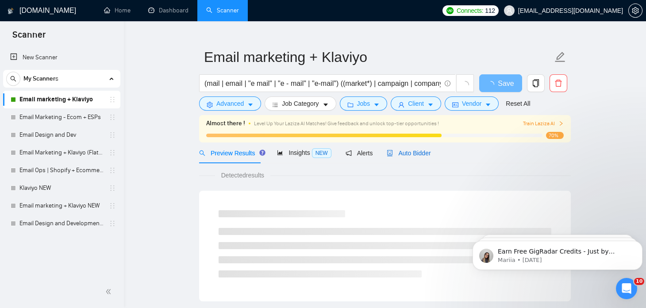
click at [408, 155] on span "Auto Bidder" at bounding box center [409, 153] width 44 height 7
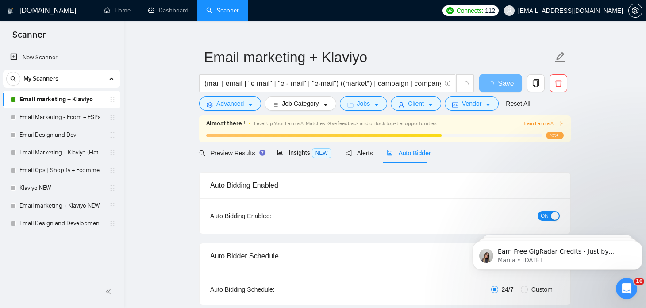
checkbox input "true"
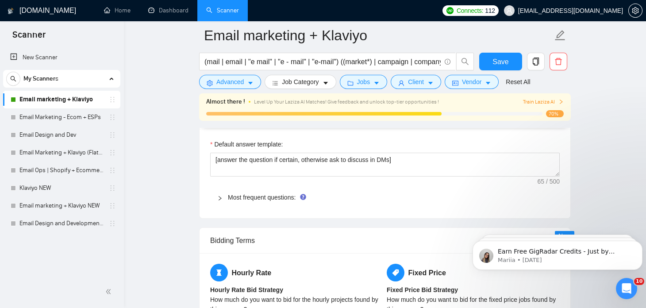
scroll to position [1196, 0]
click at [216, 199] on div "Most frequent questions:" at bounding box center [385, 197] width 350 height 20
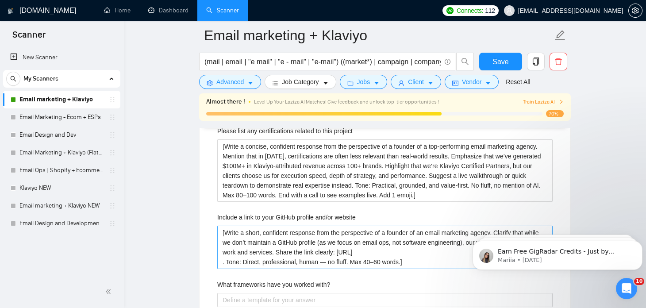
scroll to position [1475, 0]
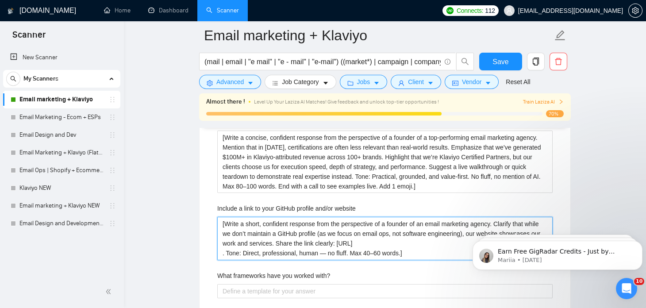
drag, startPoint x: 461, startPoint y: 229, endPoint x: 318, endPoint y: 234, distance: 143.6
click at [318, 234] on website "[Write a short, confident response from the perspective of a founder of an emai…" at bounding box center [385, 238] width 336 height 43
type website "[Write a short, confident response from the perspective of a founder of an emai…"
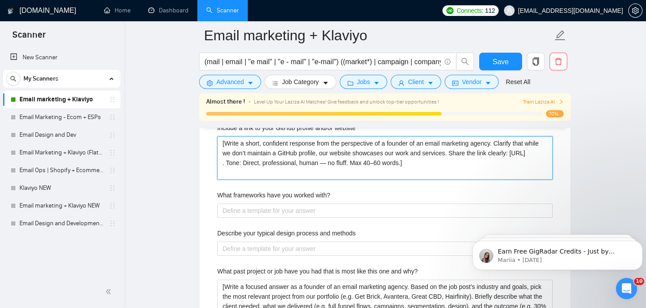
scroll to position [1553, 0]
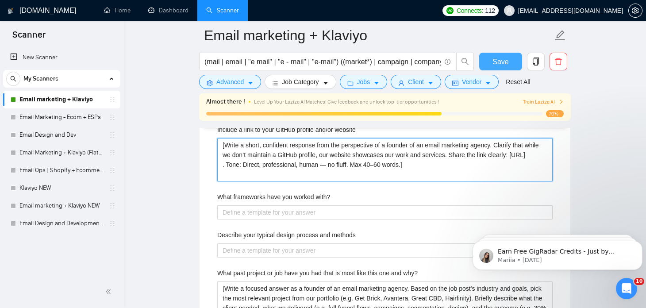
type website "[Write a short, confident response from the perspective of a founder of an emai…"
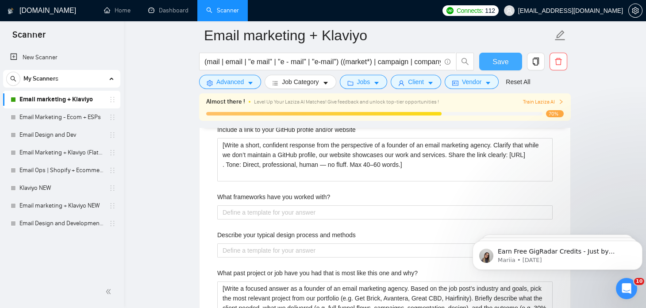
click at [495, 61] on span "Save" at bounding box center [501, 61] width 16 height 11
